Goal: Communication & Community: Share content

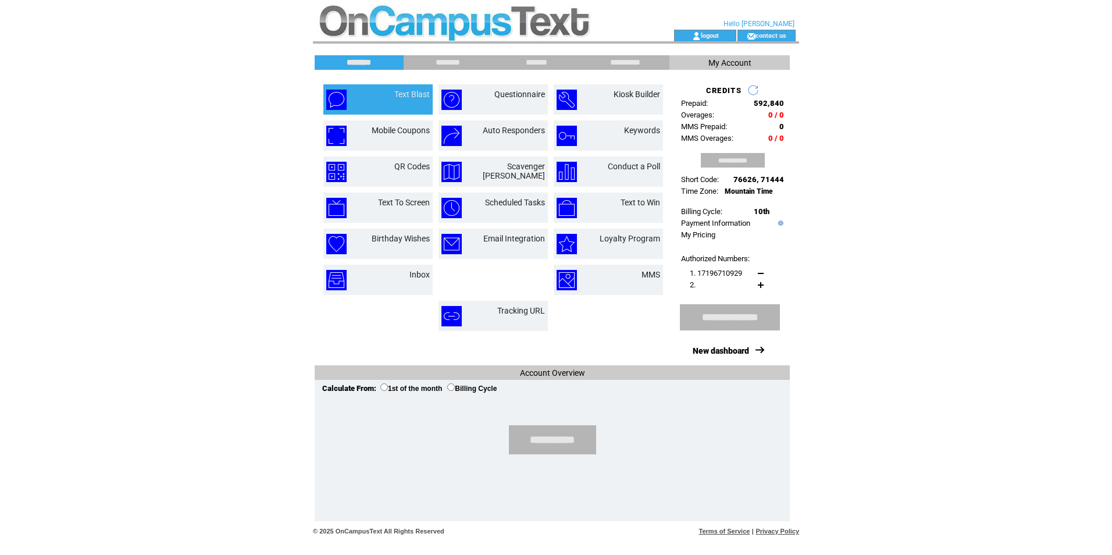
click at [375, 97] on td "Text Blast" at bounding box center [398, 100] width 63 height 20
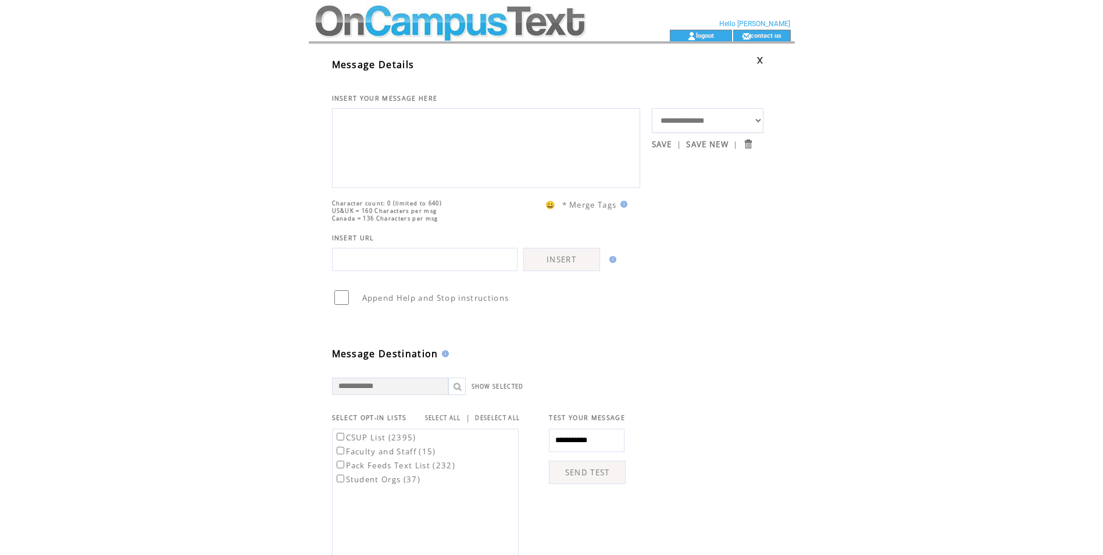
click at [418, 148] on textarea at bounding box center [486, 147] width 295 height 70
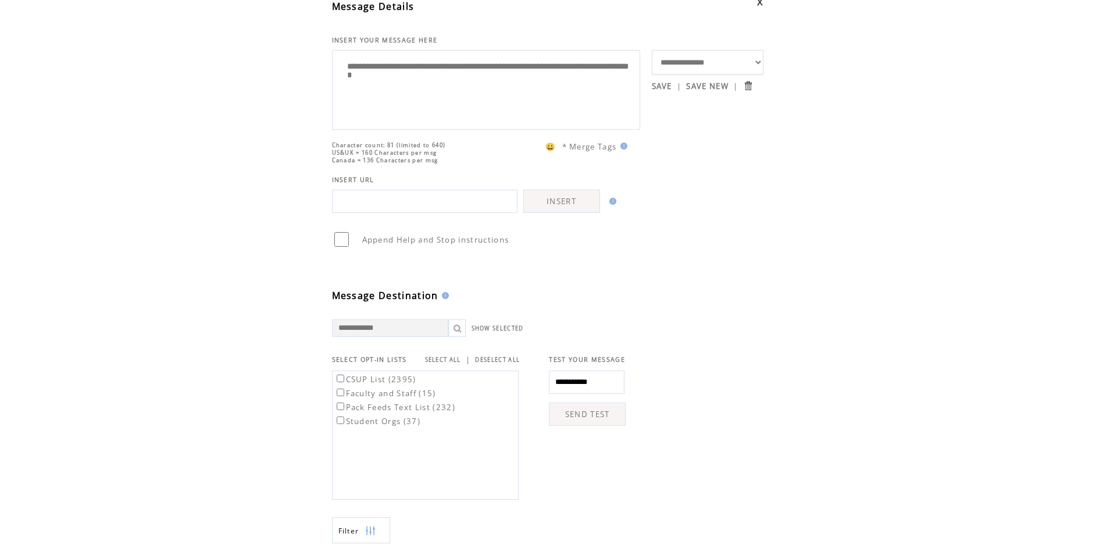
type textarea "**********"
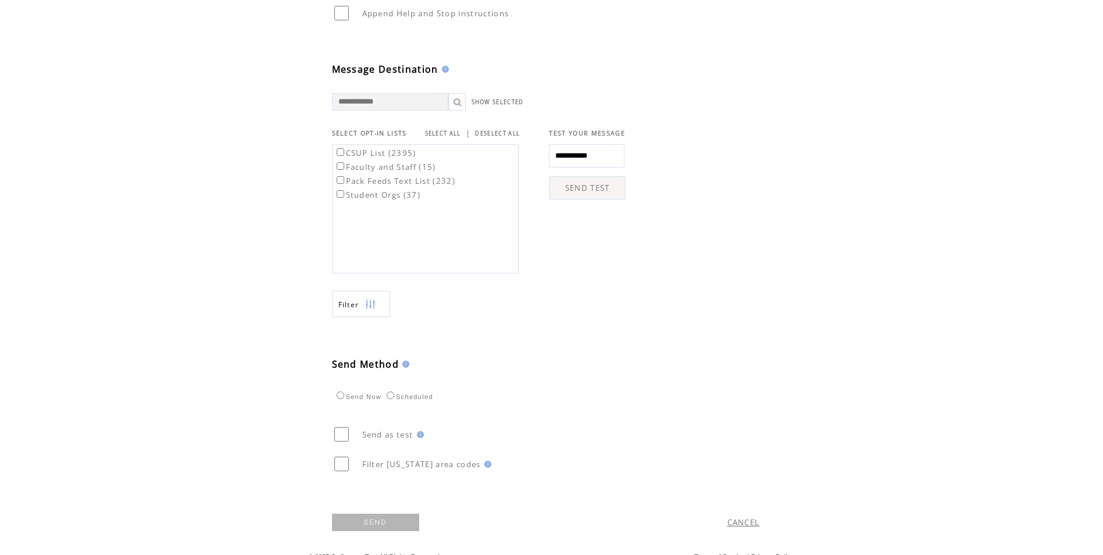
scroll to position [291, 0]
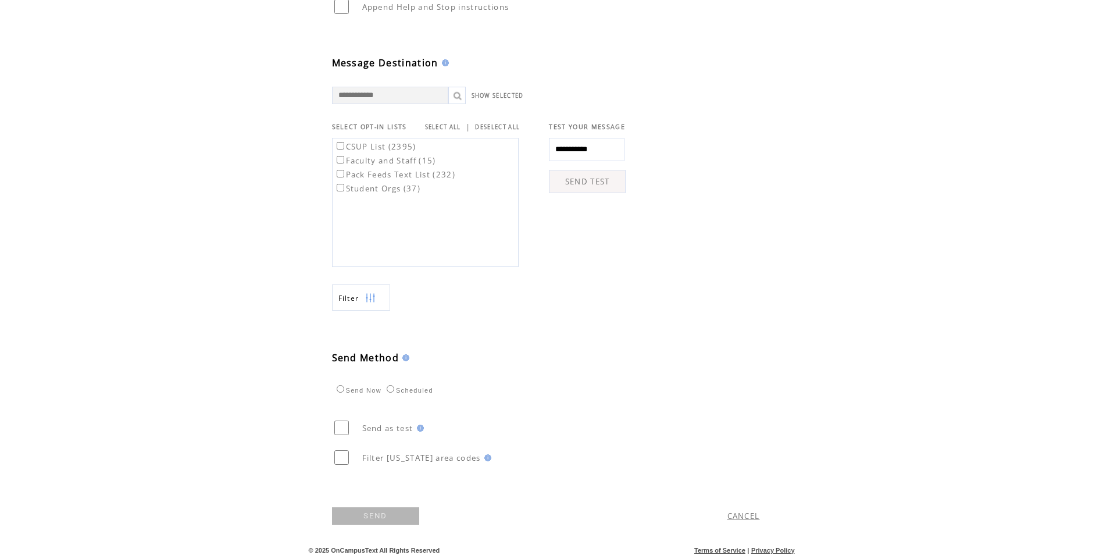
click at [370, 525] on link "SEND" at bounding box center [375, 515] width 87 height 17
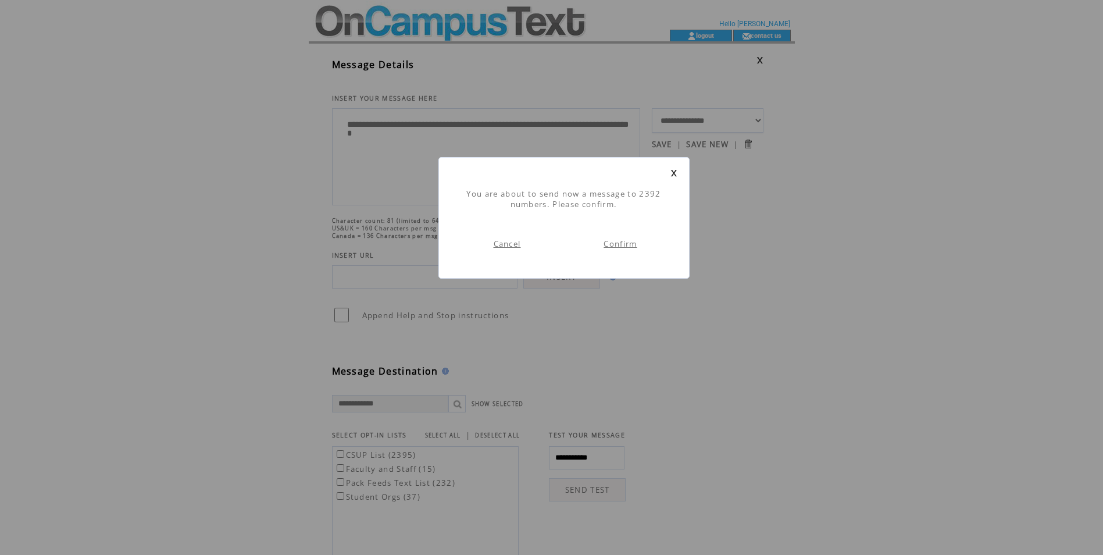
scroll to position [1, 0]
click at [622, 240] on link "Confirm" at bounding box center [620, 243] width 33 height 10
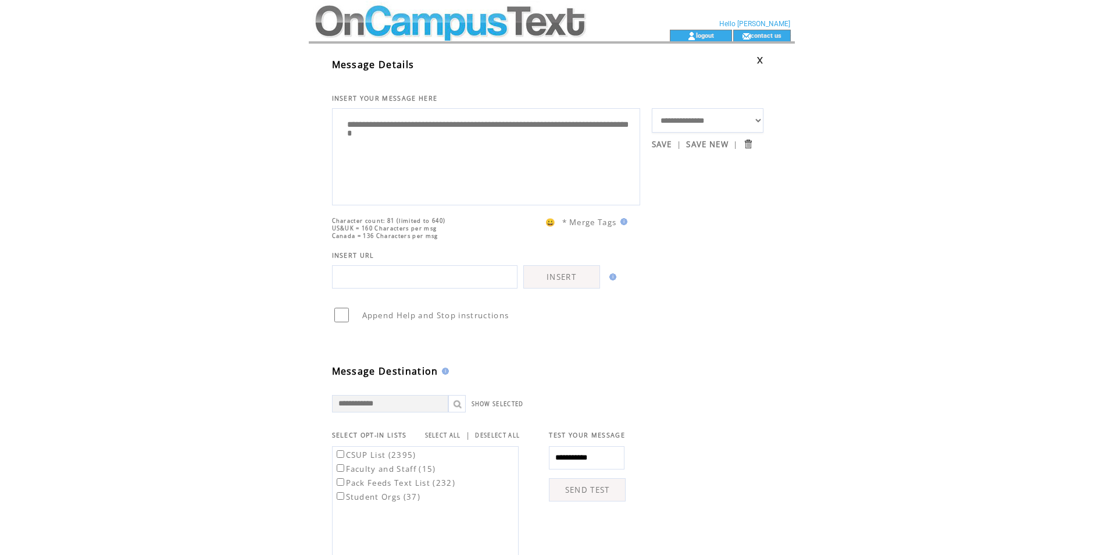
scroll to position [1, 0]
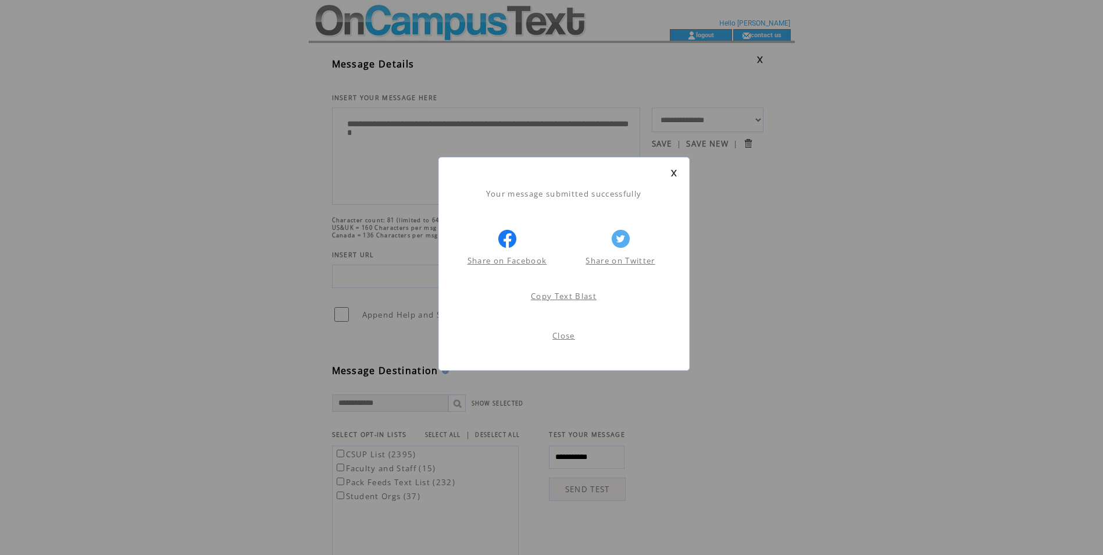
click at [572, 339] on link "Close" at bounding box center [564, 335] width 23 height 10
